Goal: Task Accomplishment & Management: Use online tool/utility

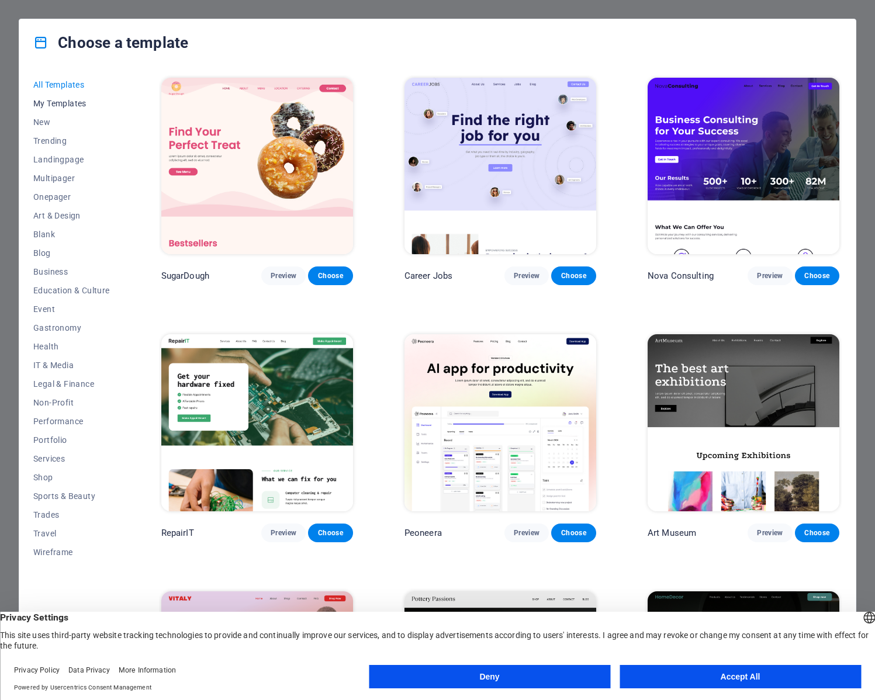
click at [75, 101] on span "My Templates" at bounding box center [71, 103] width 77 height 9
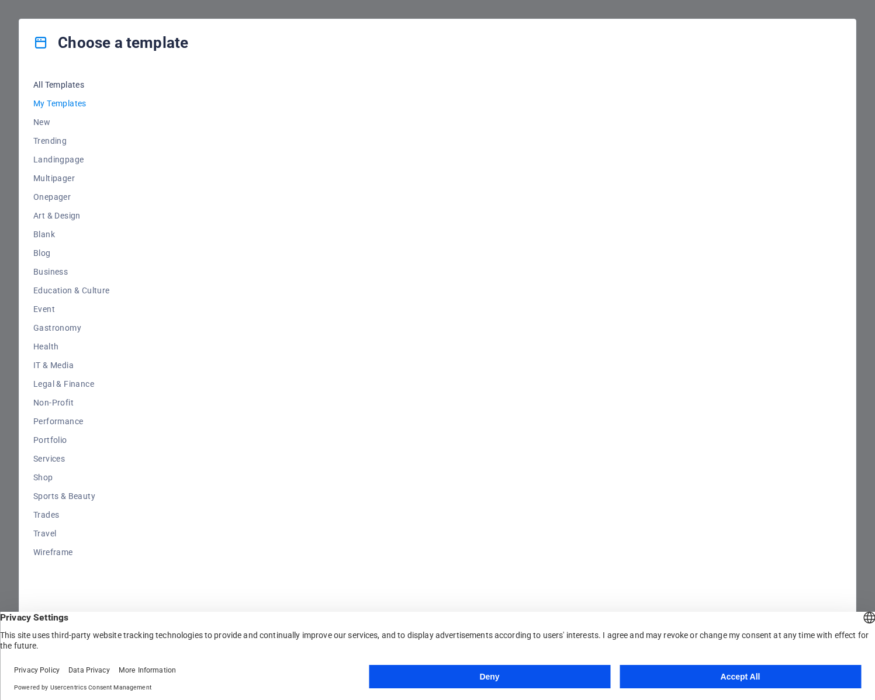
click at [63, 81] on span "All Templates" at bounding box center [71, 84] width 77 height 9
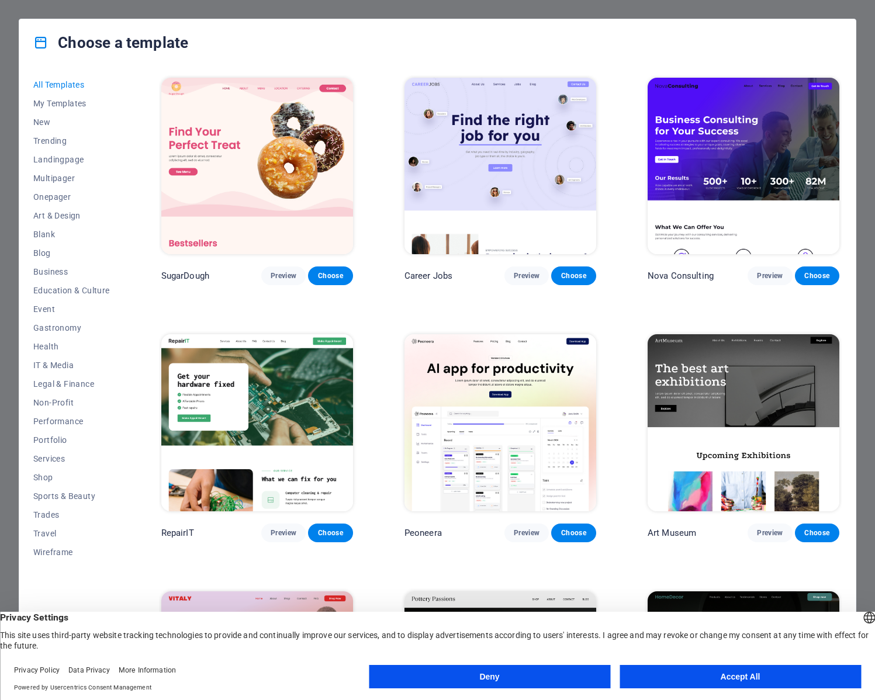
click at [764, 680] on button "Accept All" at bounding box center [739, 676] width 241 height 23
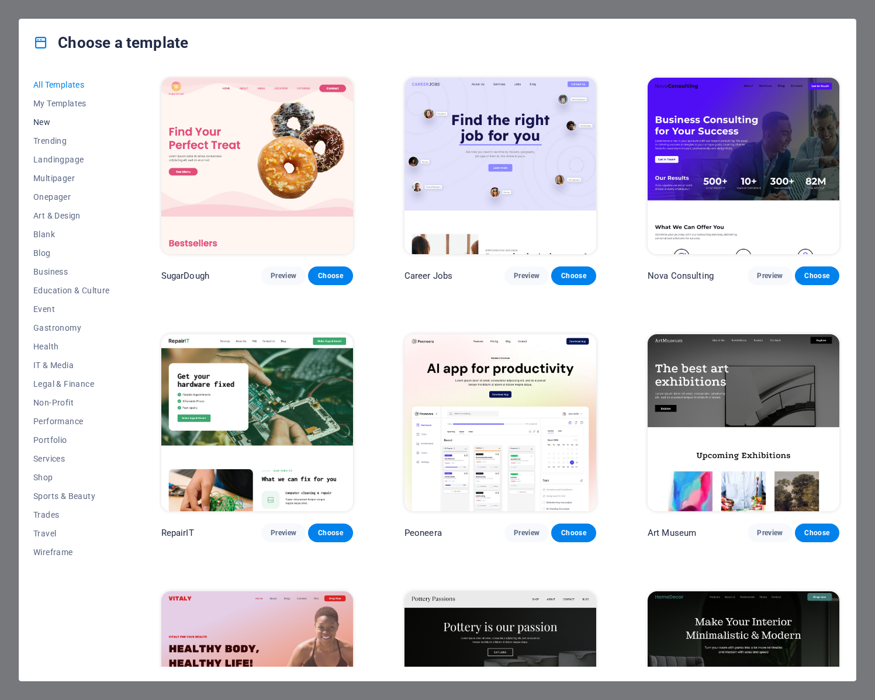
click at [43, 122] on span "New" at bounding box center [71, 121] width 77 height 9
click at [58, 102] on span "My Templates" at bounding box center [71, 103] width 77 height 9
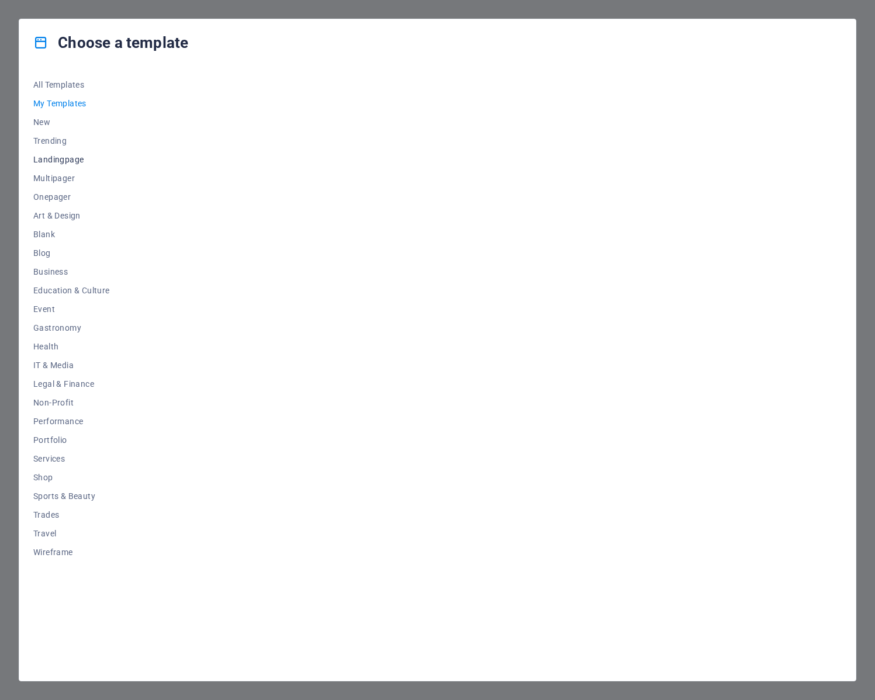
click at [64, 157] on span "Landingpage" at bounding box center [71, 159] width 77 height 9
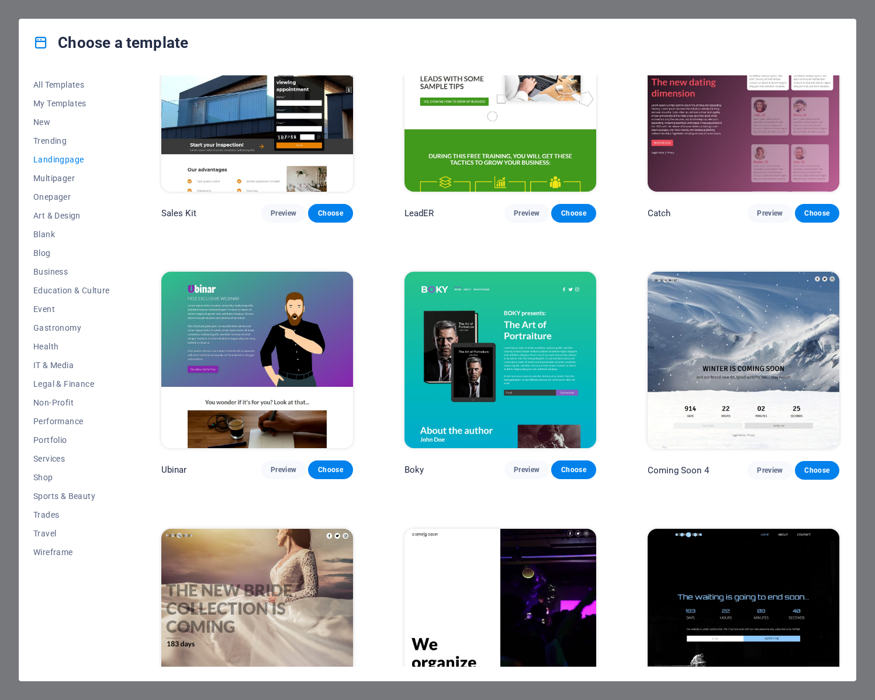
scroll to position [1636, 0]
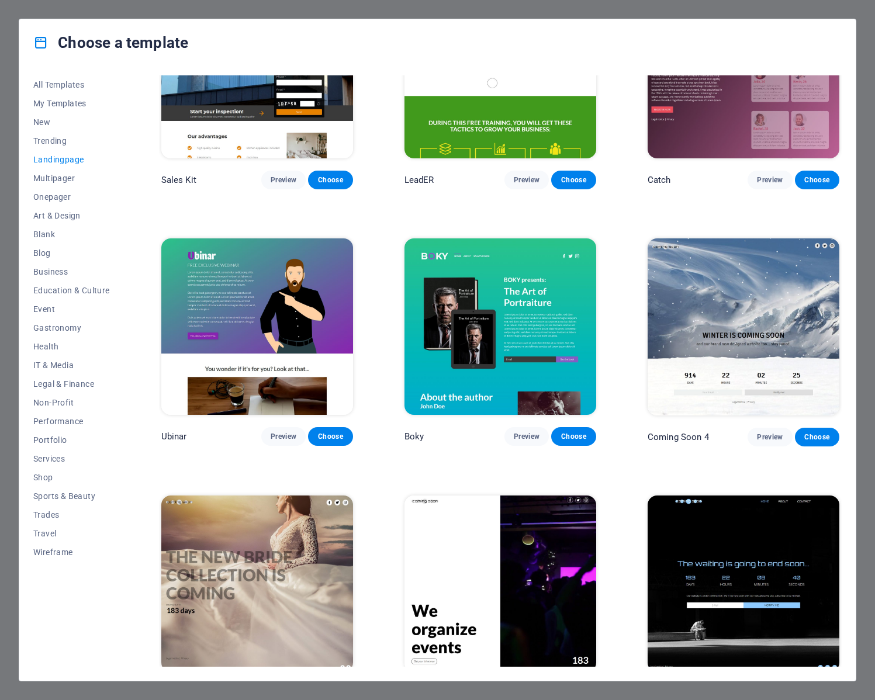
click at [744, 271] on img at bounding box center [743, 326] width 192 height 176
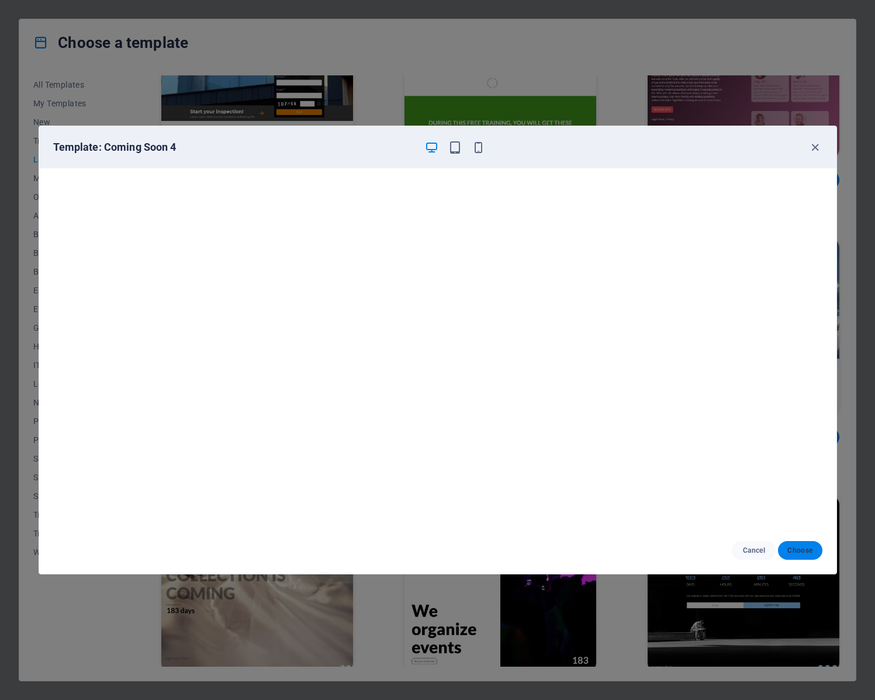
click at [799, 551] on span "Choose" at bounding box center [799, 550] width 25 height 9
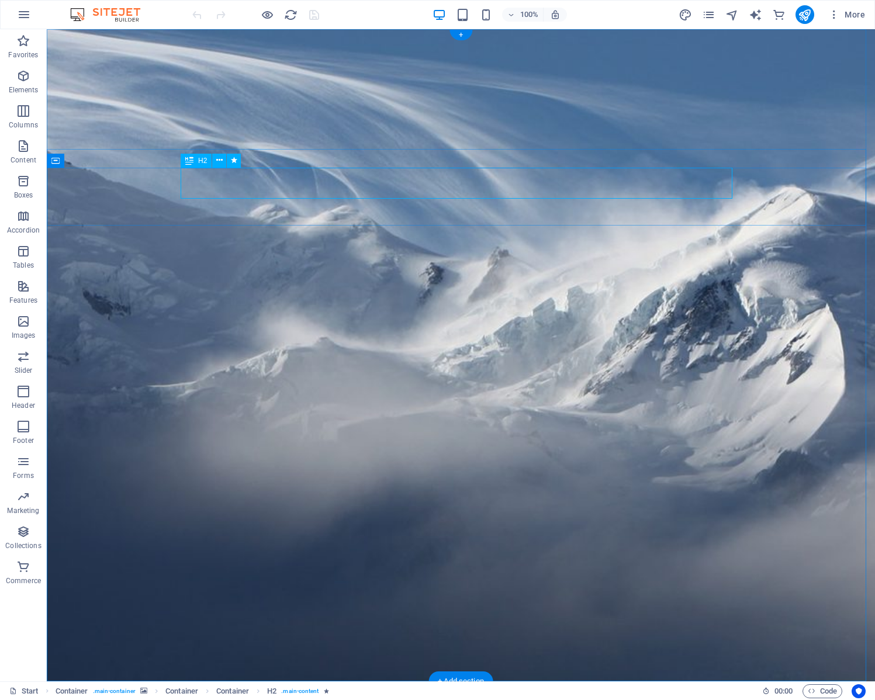
click at [221, 158] on icon at bounding box center [219, 160] width 6 height 12
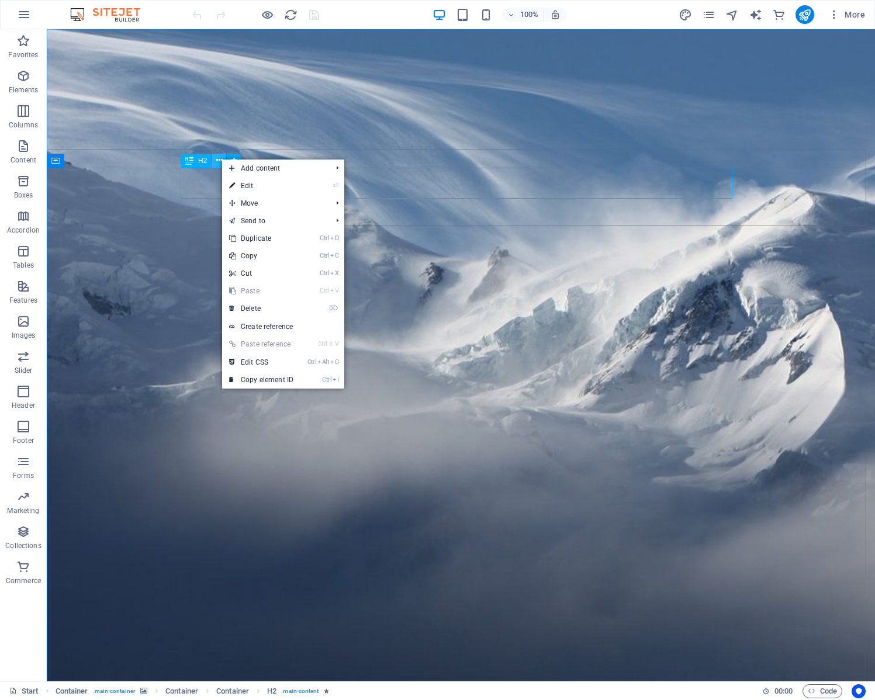
click at [221, 158] on icon at bounding box center [219, 160] width 6 height 12
click at [261, 179] on link "⏎ Edit" at bounding box center [261, 186] width 78 height 18
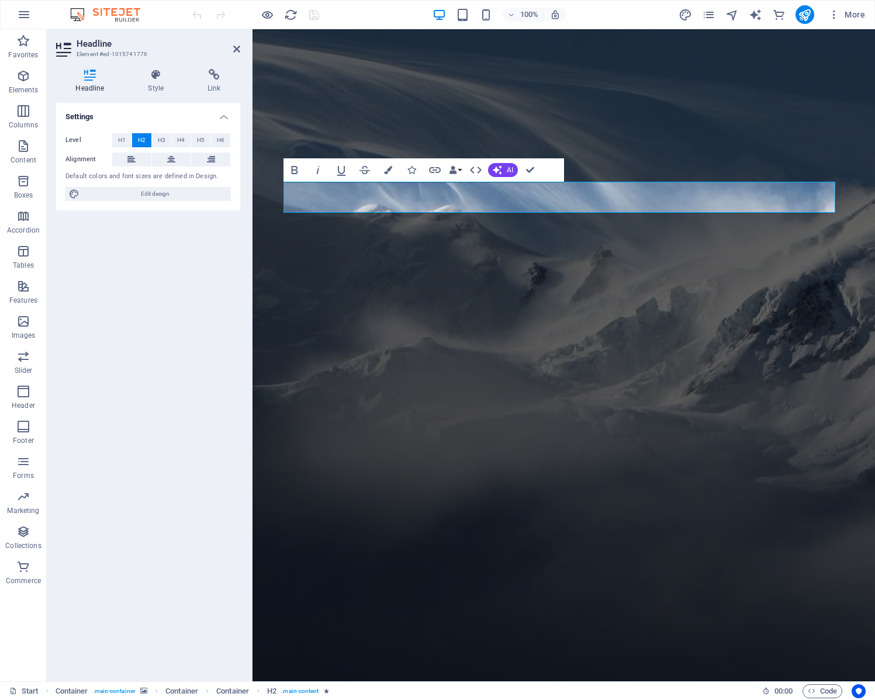
click at [657, 121] on figure at bounding box center [563, 355] width 622 height 652
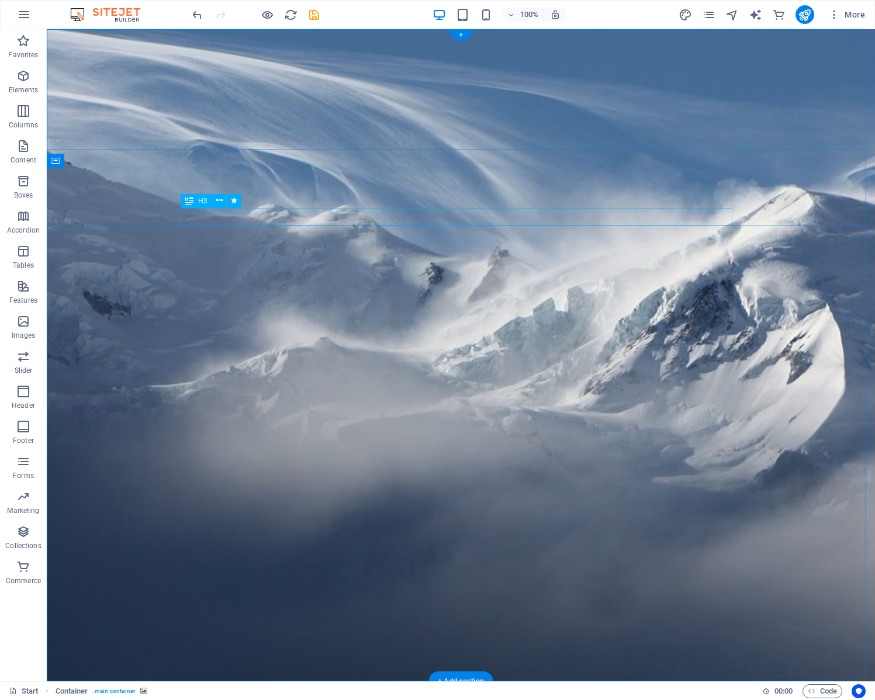
click at [217, 159] on icon at bounding box center [219, 160] width 6 height 12
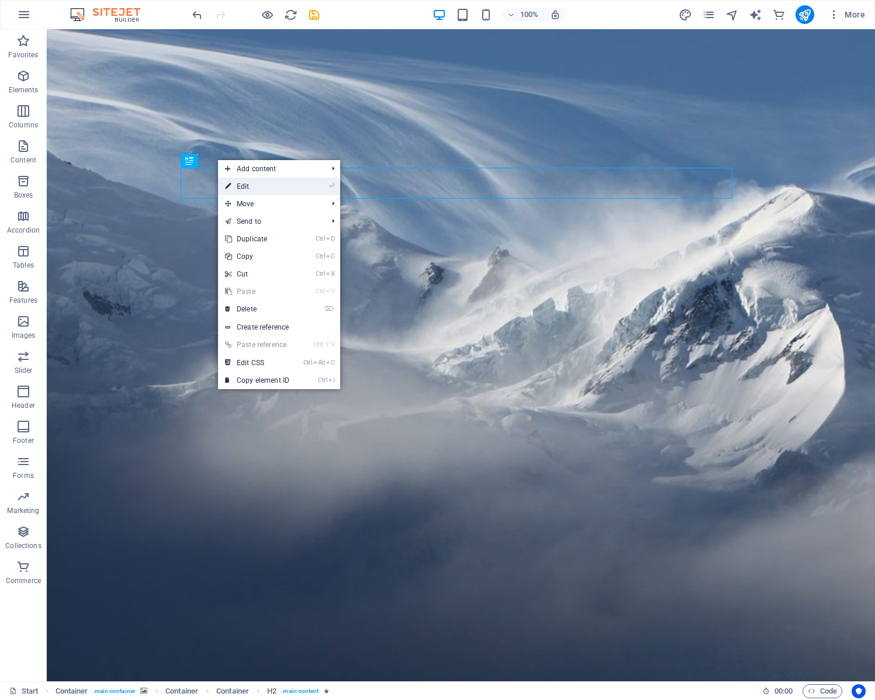
click at [247, 182] on link "⏎ Edit" at bounding box center [257, 187] width 78 height 18
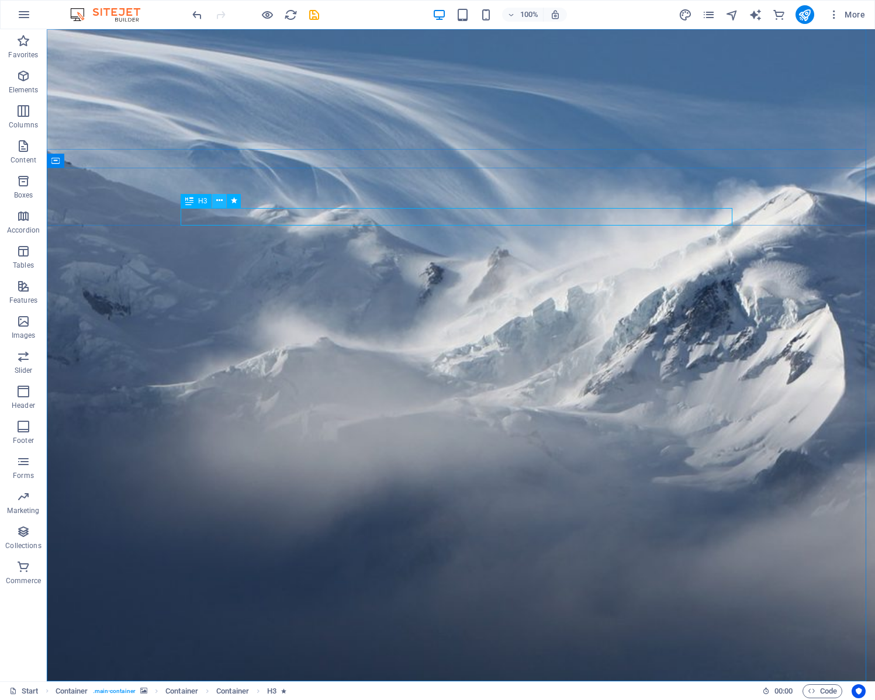
click at [221, 201] on icon at bounding box center [219, 201] width 6 height 12
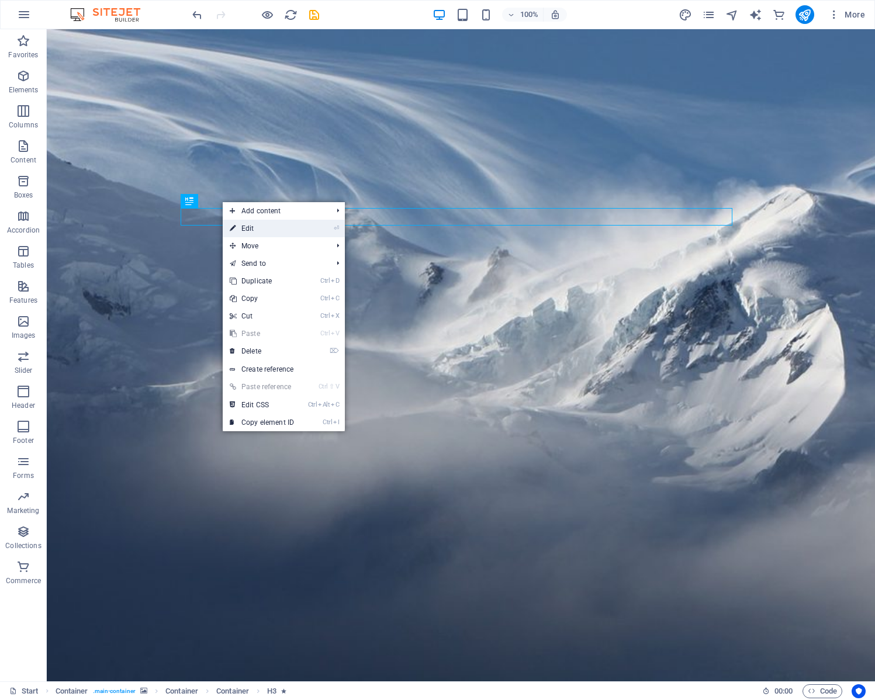
drag, startPoint x: 247, startPoint y: 231, endPoint x: 10, endPoint y: 202, distance: 239.0
click at [247, 231] on link "⏎ Edit" at bounding box center [262, 229] width 78 height 18
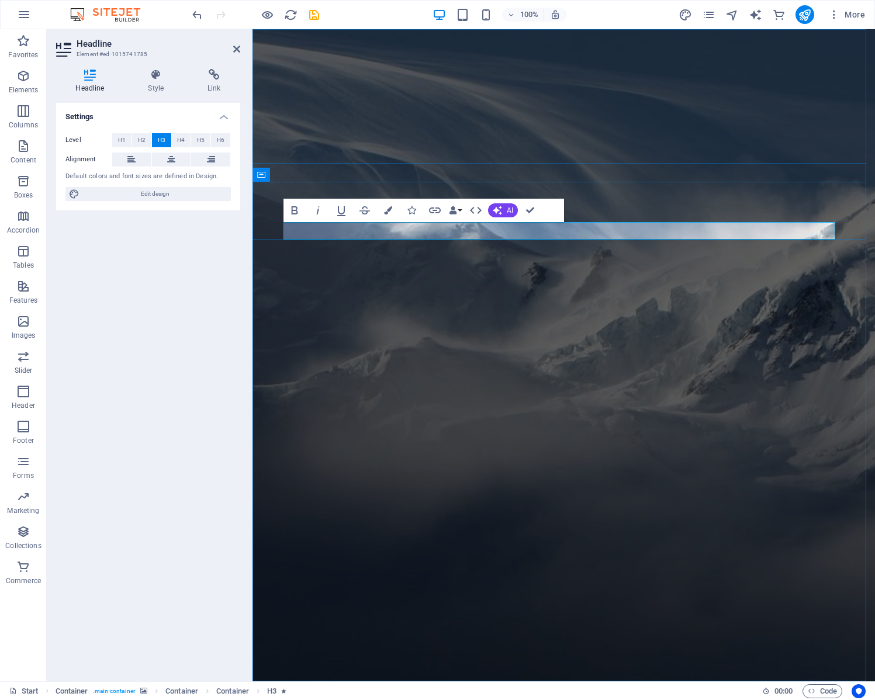
scroll to position [1, 0]
click at [699, 126] on figure at bounding box center [563, 355] width 622 height 652
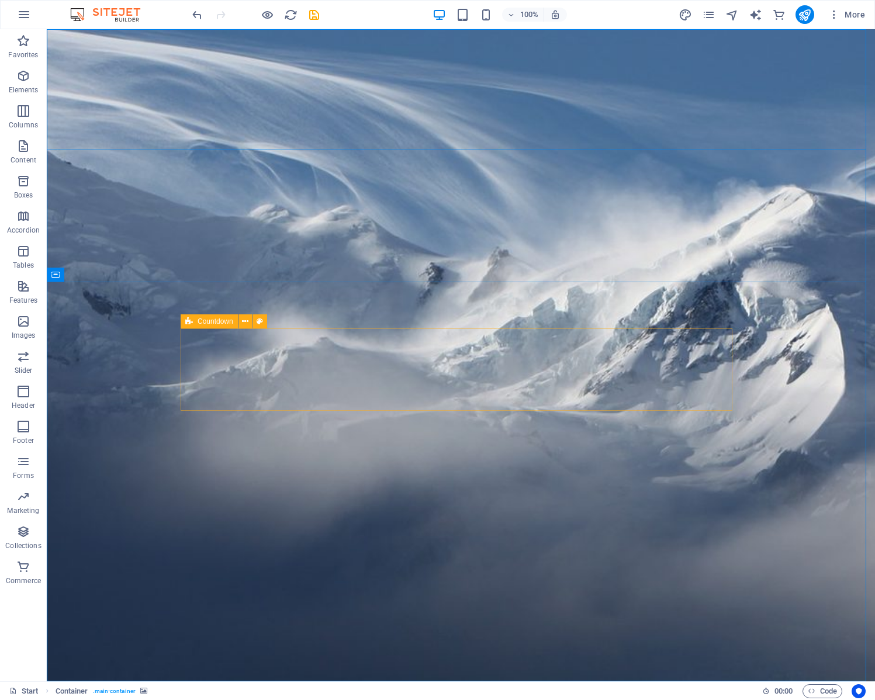
click at [186, 323] on icon at bounding box center [189, 321] width 8 height 14
click at [209, 321] on span "Countdown" at bounding box center [216, 321] width 36 height 7
click at [248, 321] on icon at bounding box center [245, 322] width 6 height 12
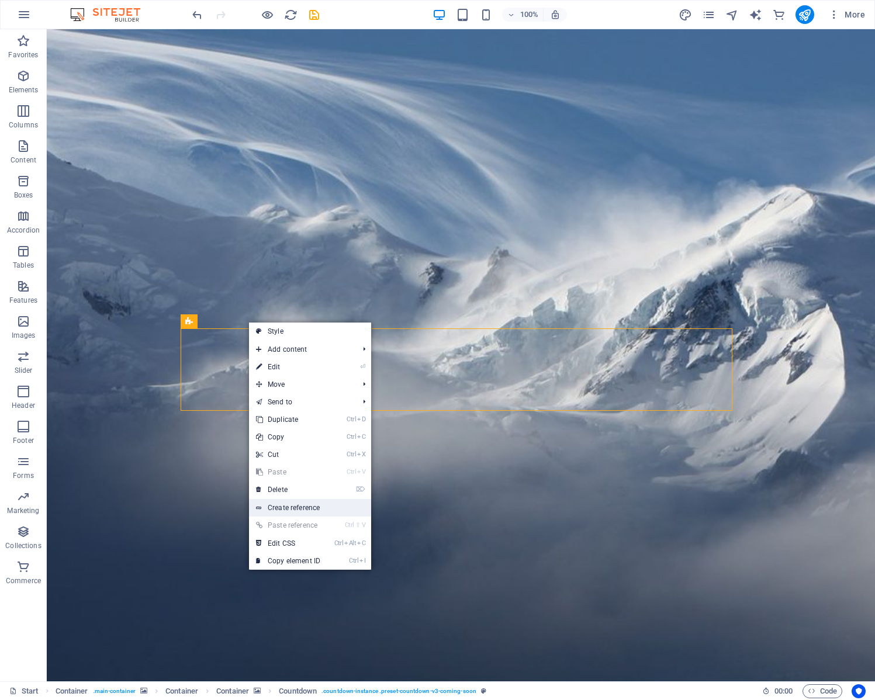
click at [304, 505] on link "Create reference" at bounding box center [310, 508] width 122 height 18
